Goal: Transaction & Acquisition: Purchase product/service

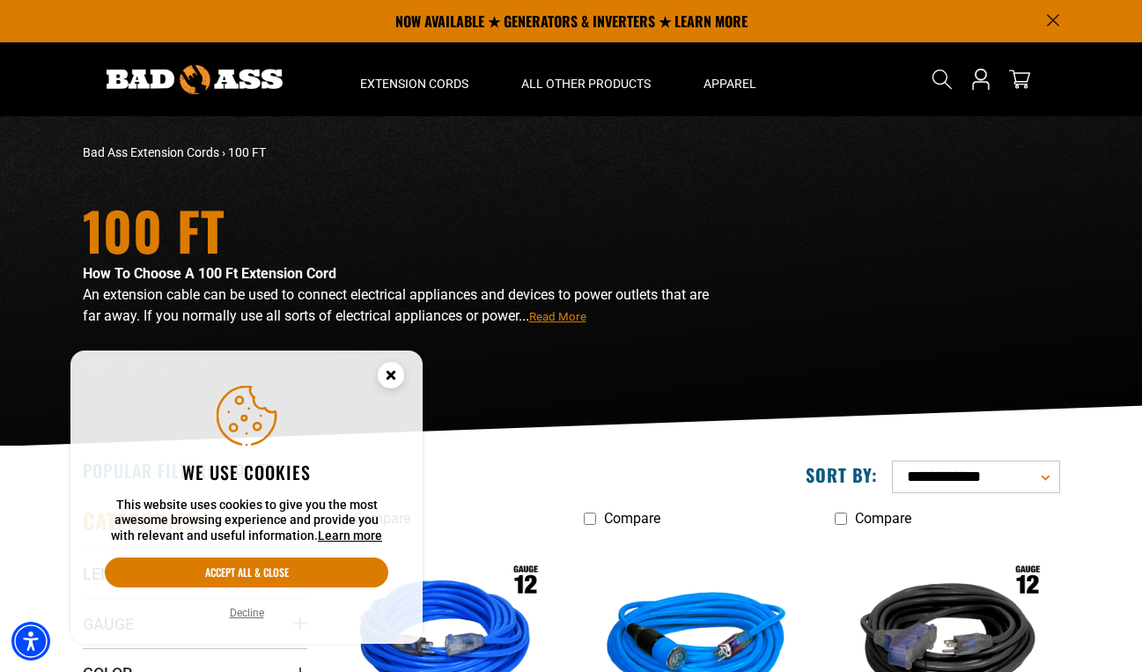
click at [394, 373] on icon "Close this option" at bounding box center [391, 375] width 6 height 6
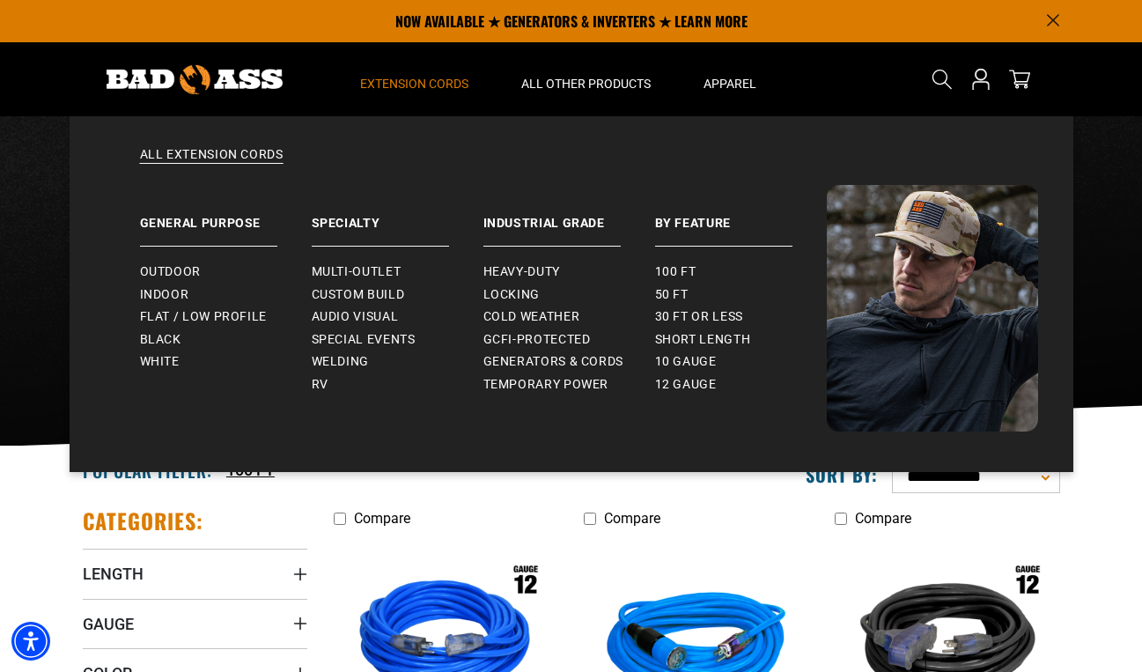
click at [434, 78] on span "Extension Cords" at bounding box center [414, 84] width 108 height 16
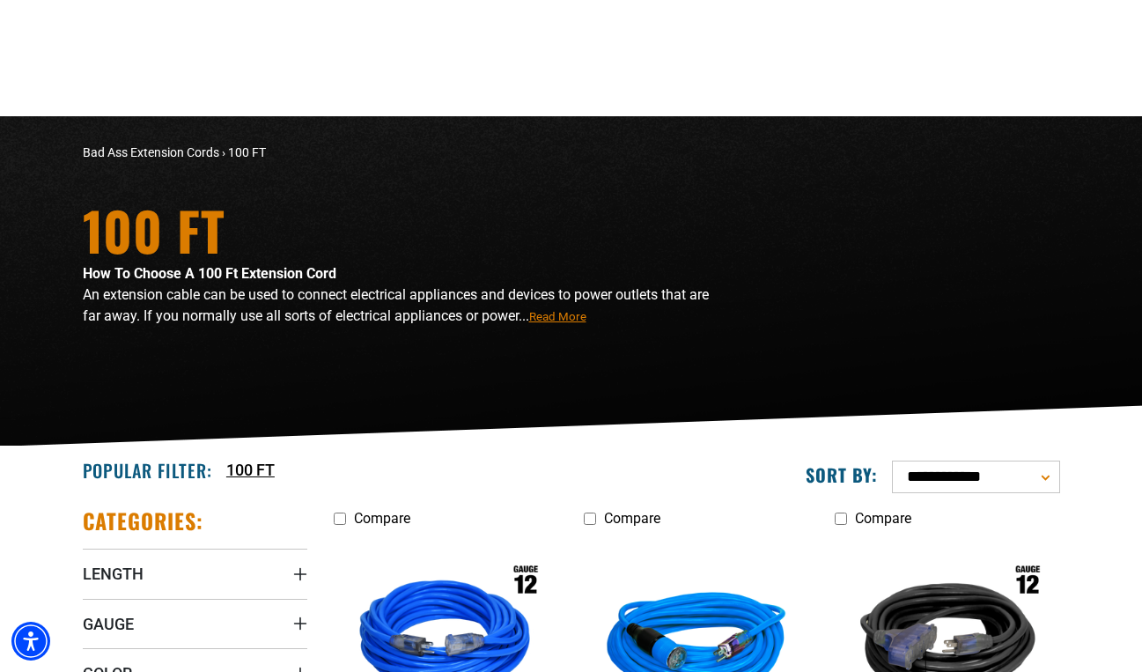
scroll to position [264, 0]
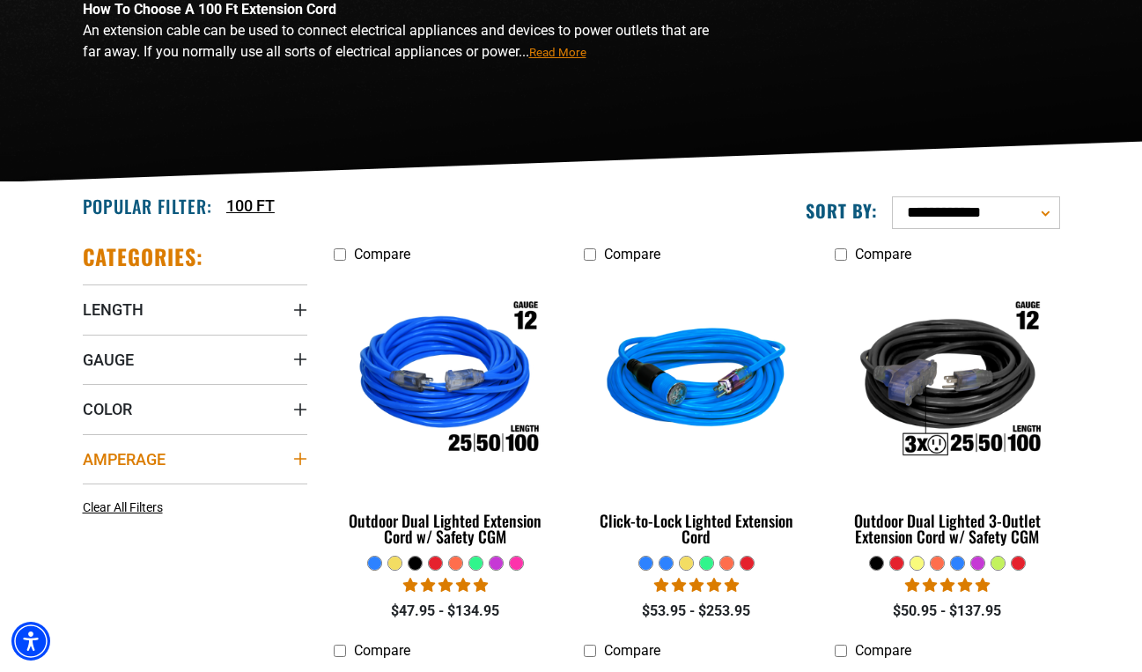
click at [301, 457] on icon "Amperage" at bounding box center [300, 459] width 14 height 14
click at [324, 455] on li "Compare Outdoor Dual Lighted Extension Cord w/ Safety CGM" at bounding box center [446, 432] width 251 height 379
click at [294, 361] on icon "Gauge" at bounding box center [300, 359] width 14 height 14
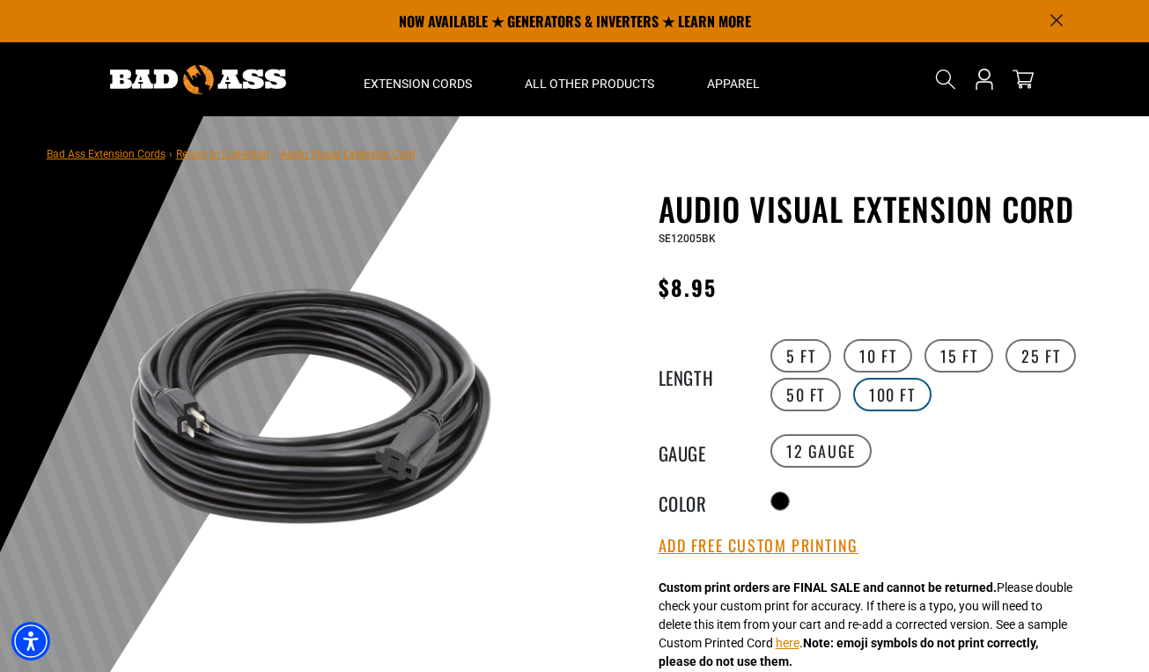
click at [899, 395] on label "100 FT" at bounding box center [892, 394] width 78 height 33
